Goal: Navigation & Orientation: Find specific page/section

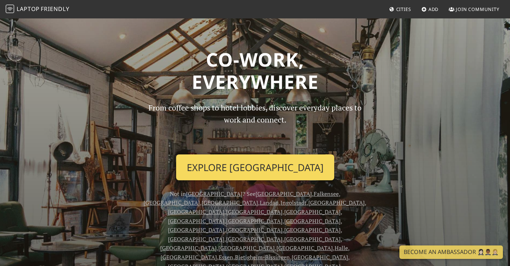
click at [237, 165] on link "Explore Berlin" at bounding box center [255, 167] width 158 height 26
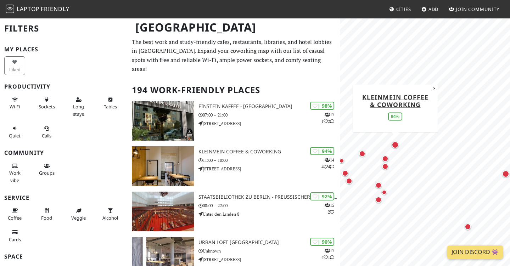
click at [393, 144] on div "Map marker" at bounding box center [394, 144] width 7 height 7
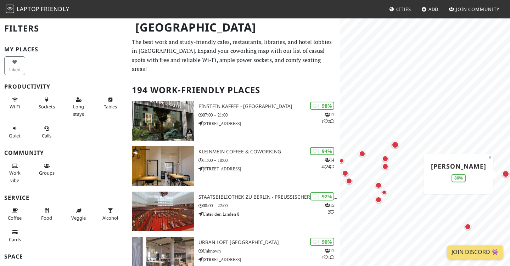
click at [503, 173] on div "Map marker" at bounding box center [505, 173] width 7 height 7
drag, startPoint x: 502, startPoint y: 173, endPoint x: 382, endPoint y: 180, distance: 120.6
click at [0, 0] on body "Laptop Friendly Cities Add Join Community Berlin Filters My Places Liked Produc…" at bounding box center [255, 133] width 510 height 266
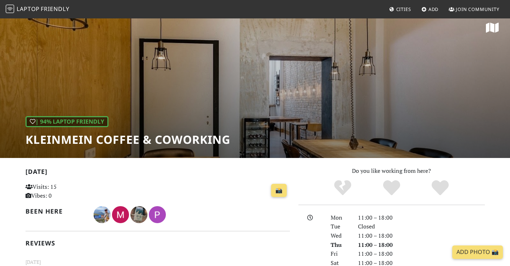
scroll to position [5, 0]
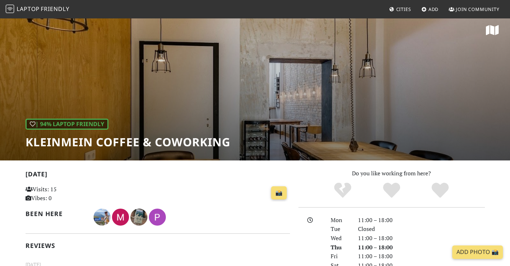
click at [330, 96] on div "| 94% Laptop Friendly KleinMein Coffee & Coworking" at bounding box center [255, 86] width 510 height 147
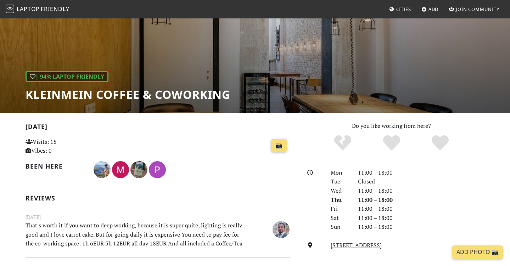
scroll to position [51, 0]
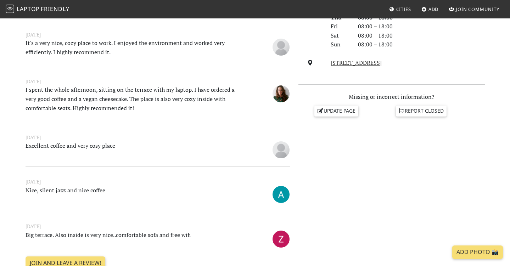
scroll to position [236, 0]
